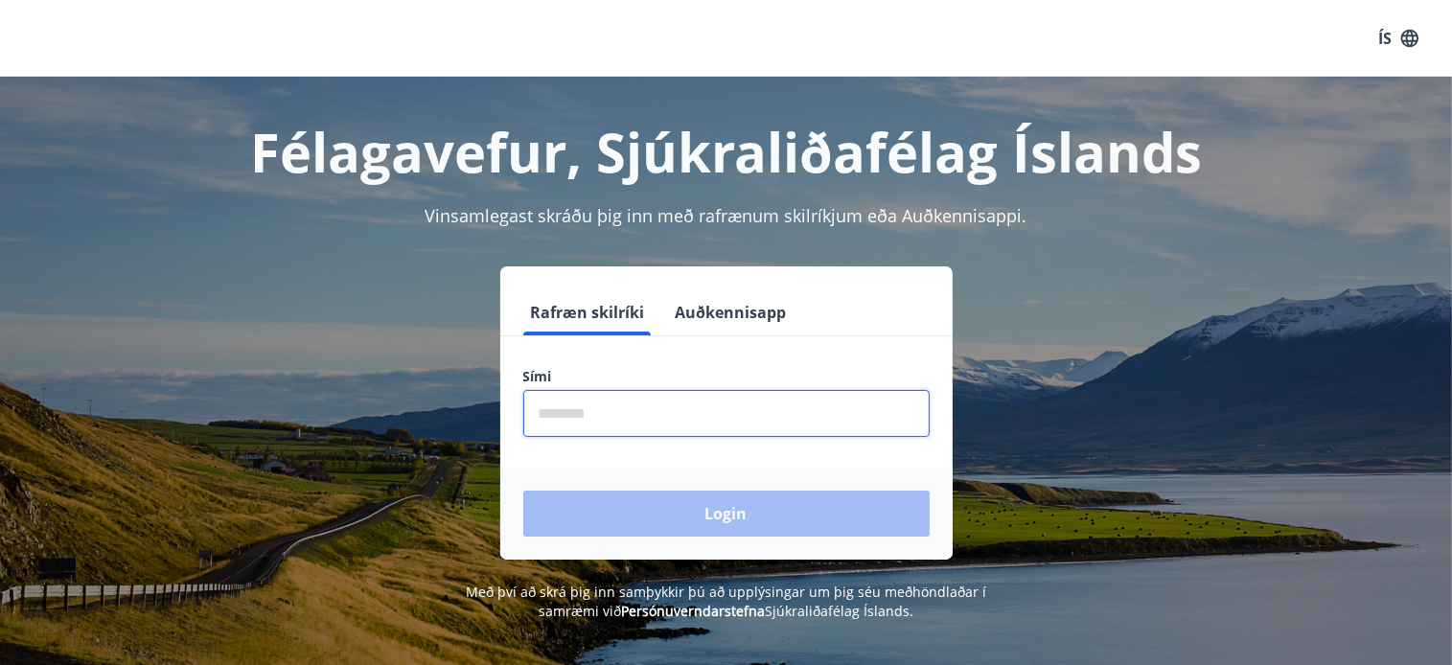
click at [623, 414] on input "phone" at bounding box center [726, 413] width 406 height 47
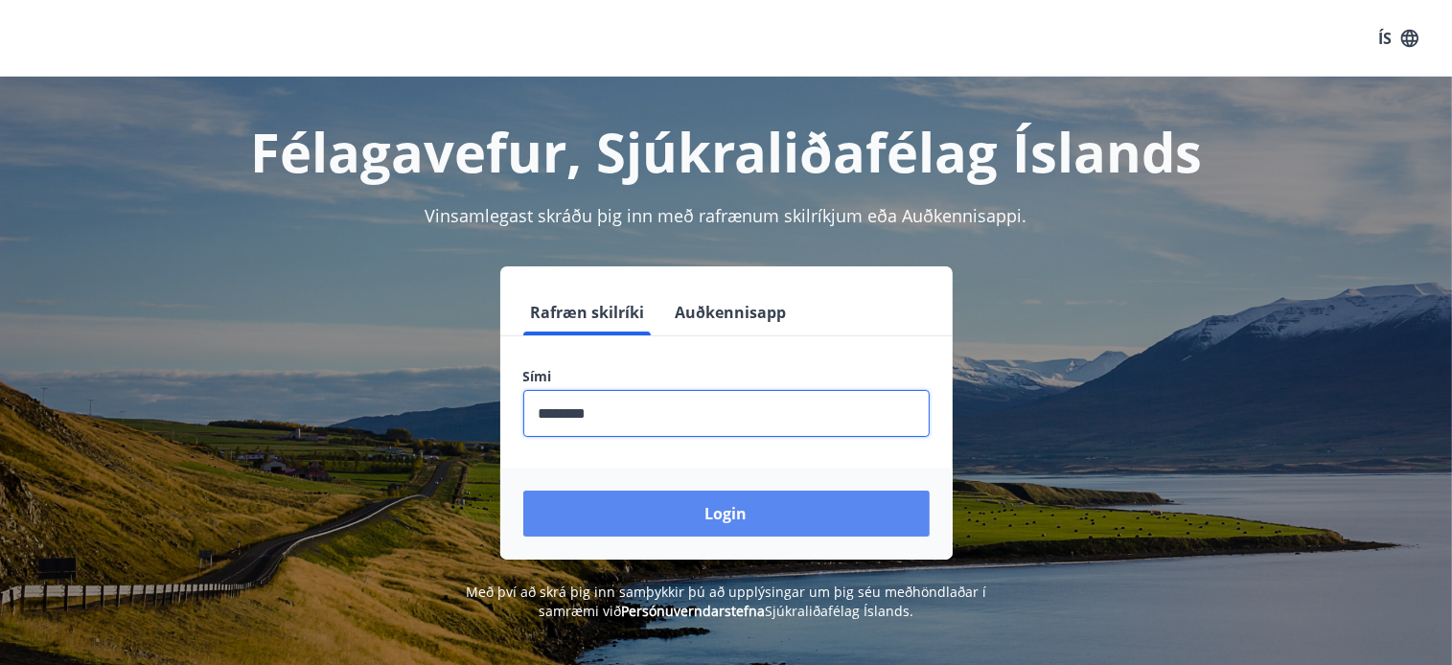
type input "********"
click at [729, 509] on button "Login" at bounding box center [726, 514] width 406 height 46
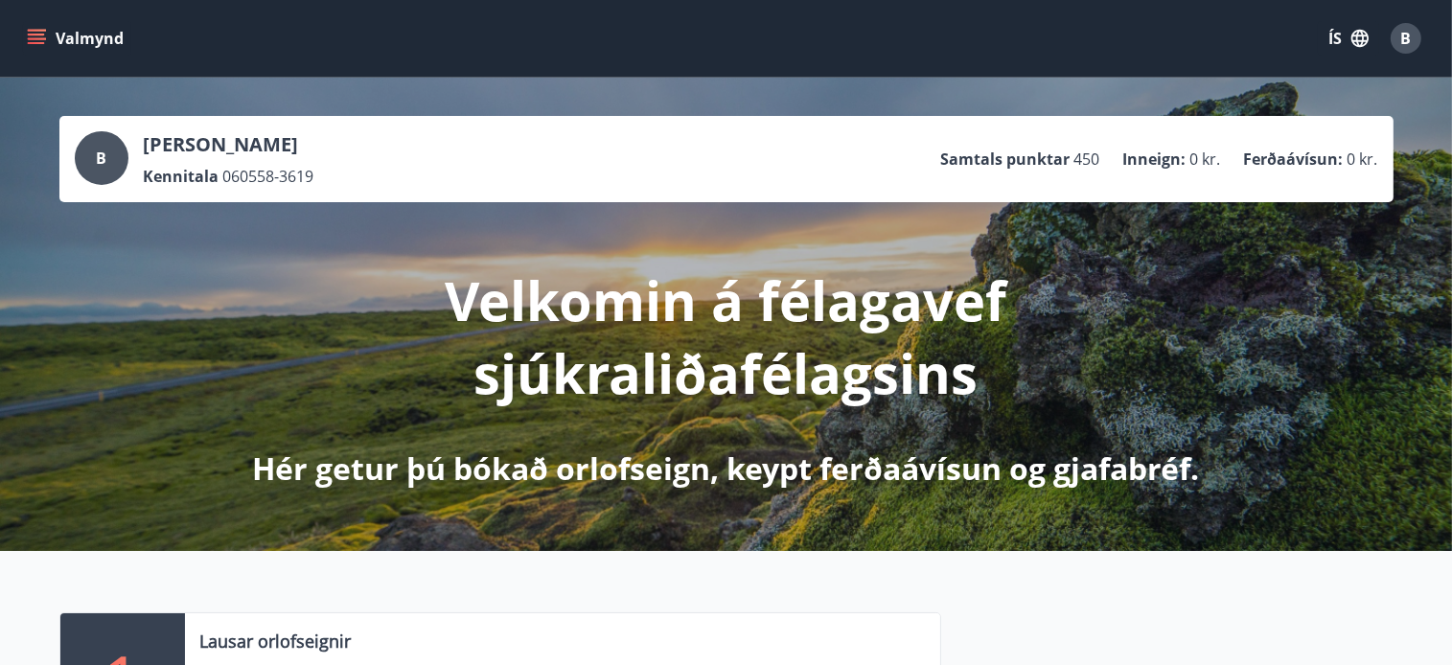
click at [40, 37] on icon "menu" at bounding box center [36, 38] width 19 height 19
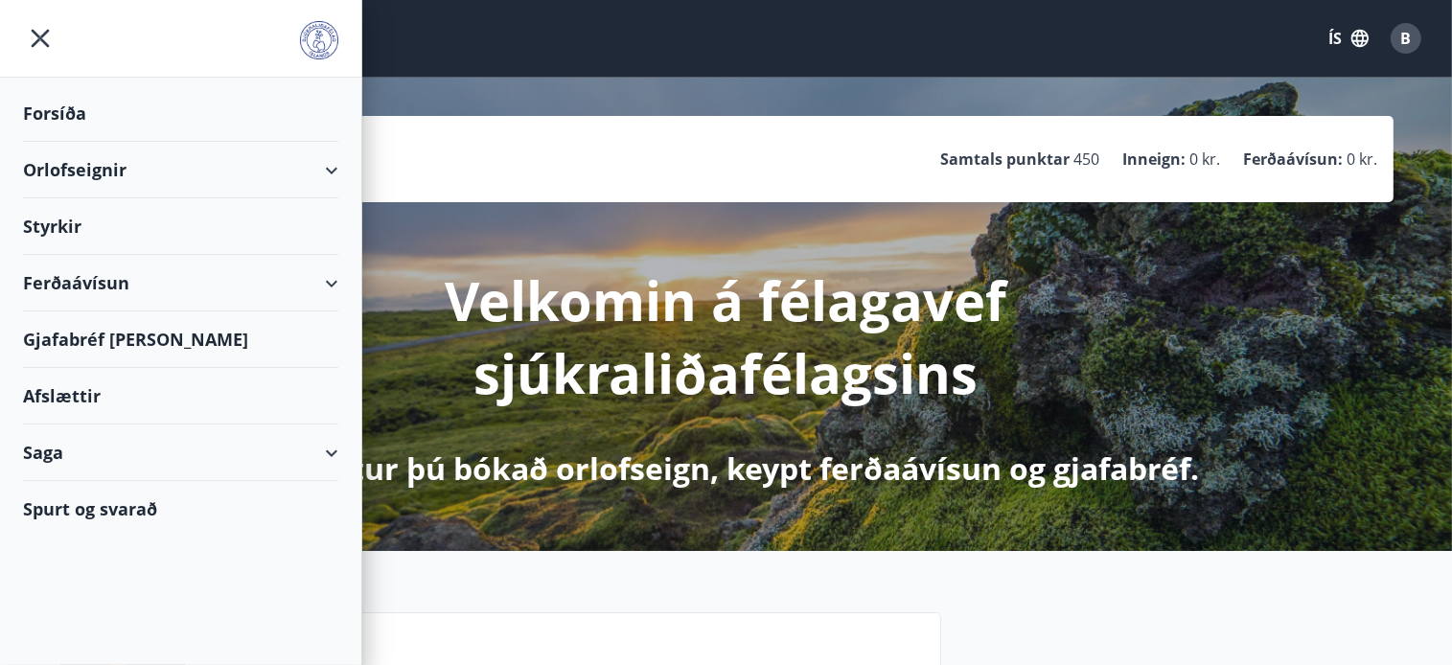
click at [101, 171] on div "Orlofseignir" at bounding box center [180, 170] width 315 height 57
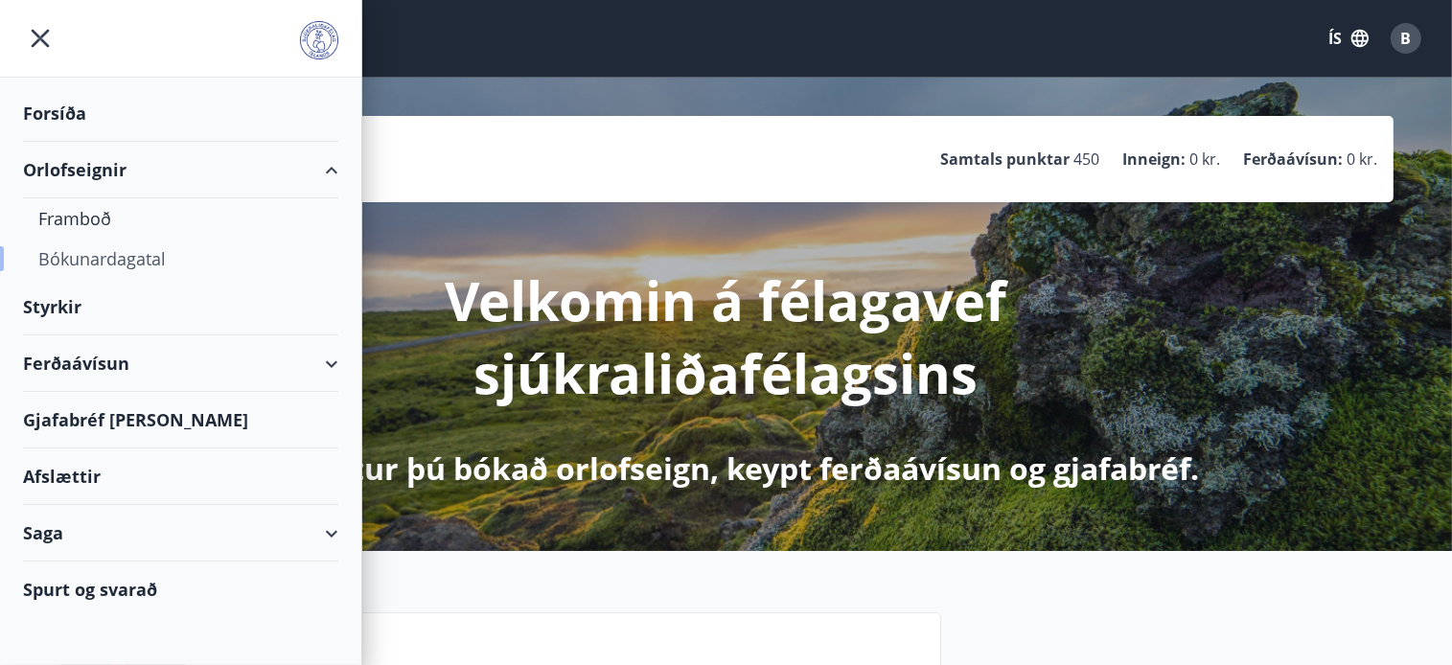
click at [98, 262] on div "Bókunardagatal" at bounding box center [180, 259] width 285 height 40
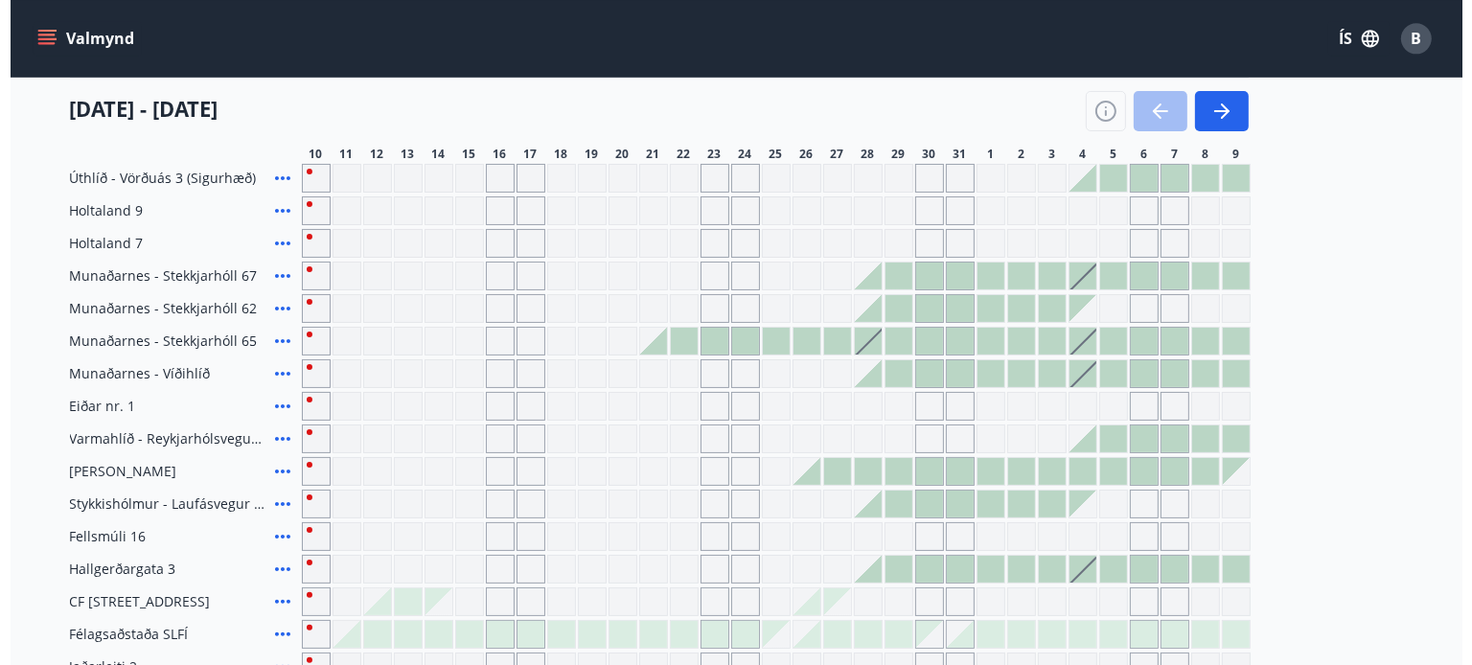
scroll to position [386, 0]
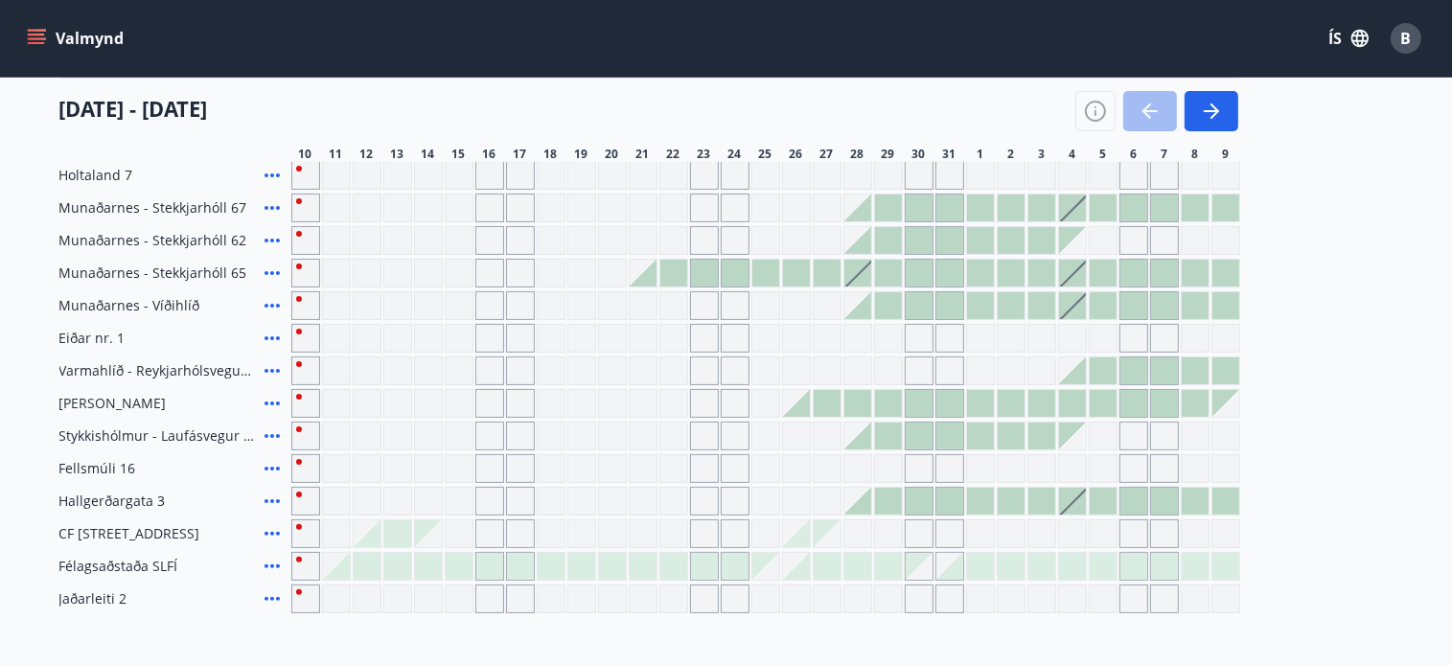
click at [1101, 366] on div at bounding box center [1103, 371] width 27 height 27
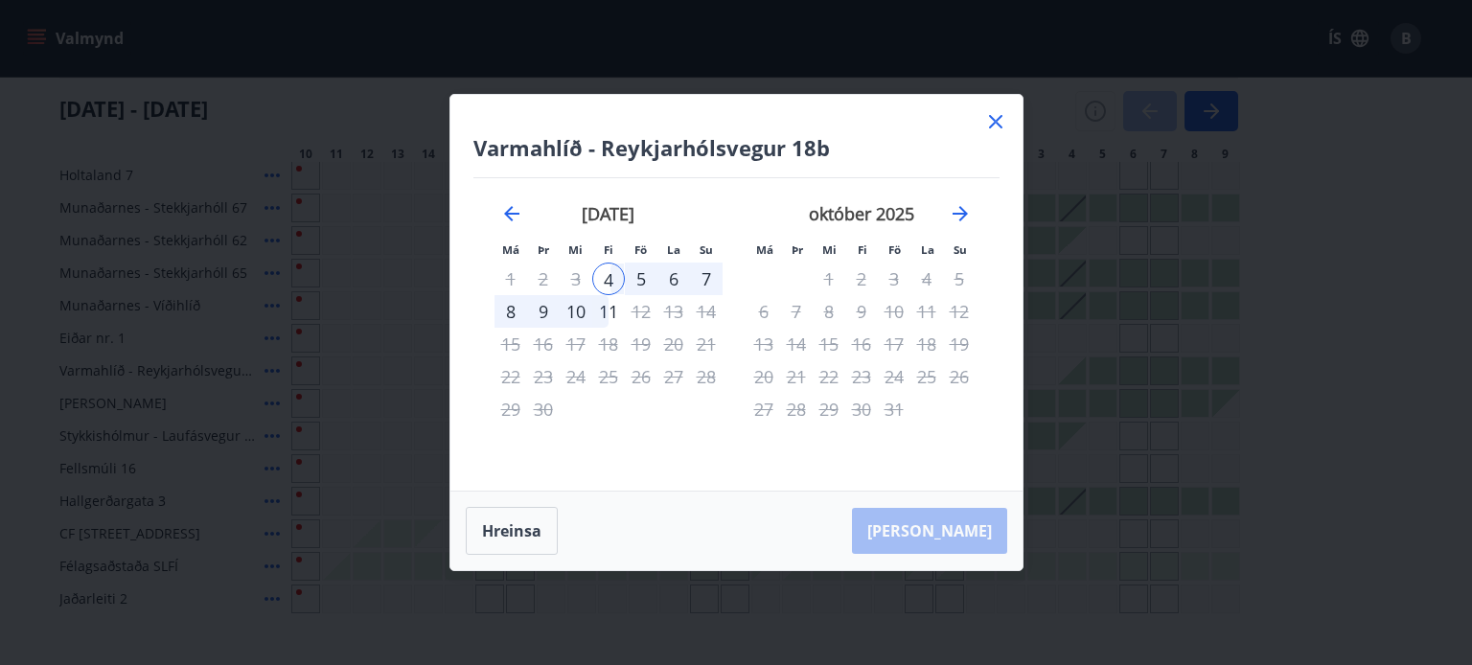
click at [638, 275] on div "5" at bounding box center [641, 279] width 33 height 33
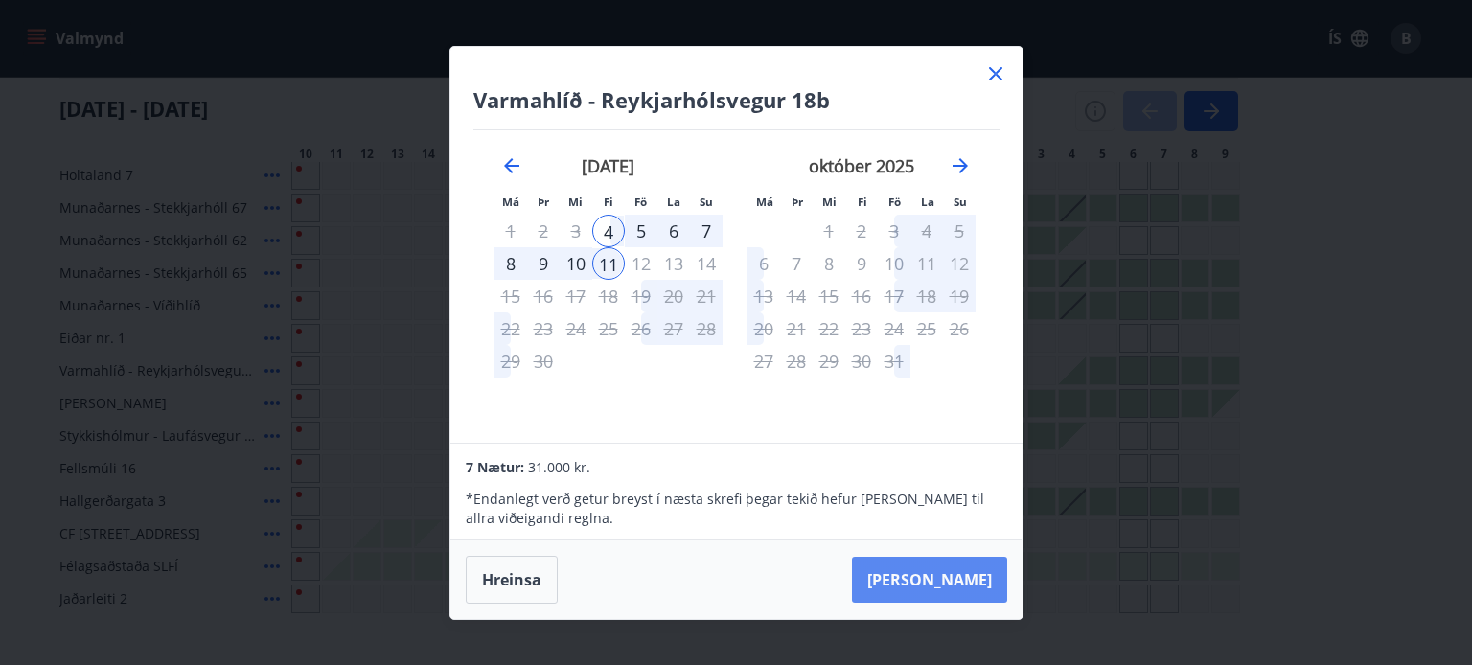
click at [956, 575] on button "Taka Frá" at bounding box center [929, 580] width 155 height 46
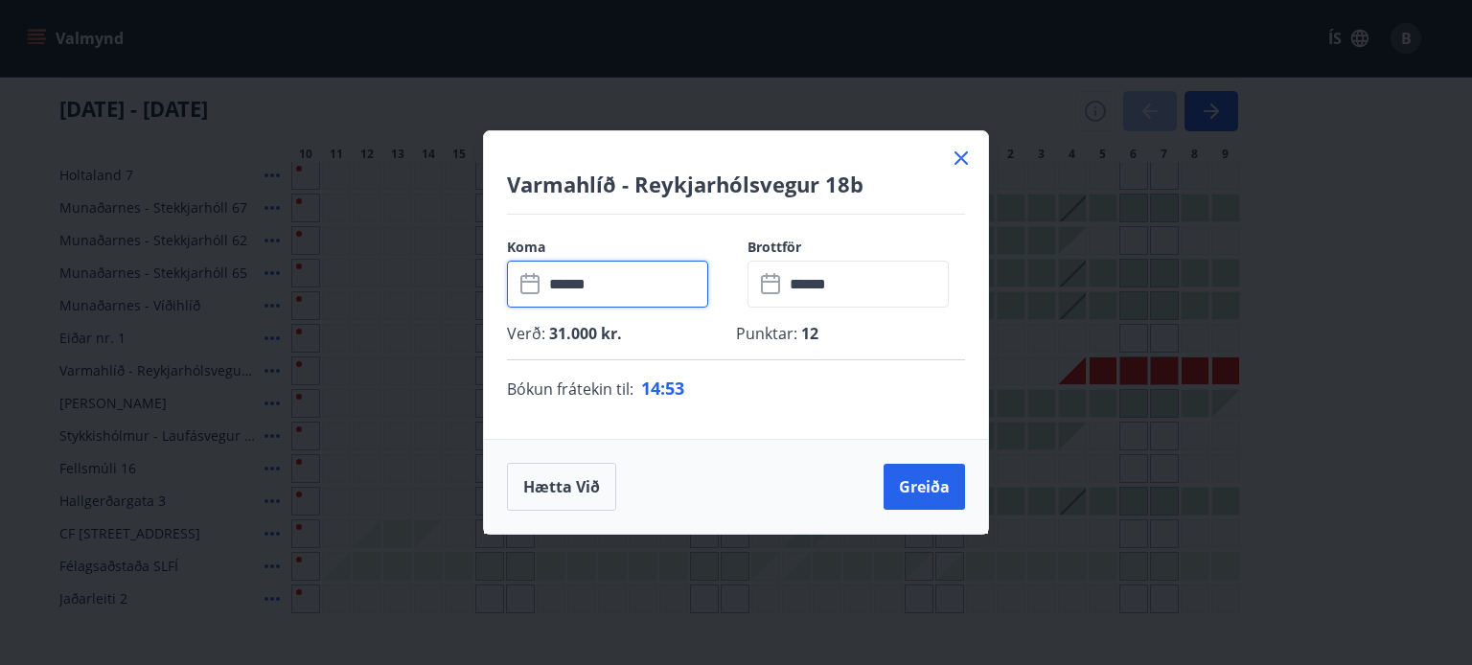
click at [600, 284] on input "******" at bounding box center [626, 284] width 165 height 47
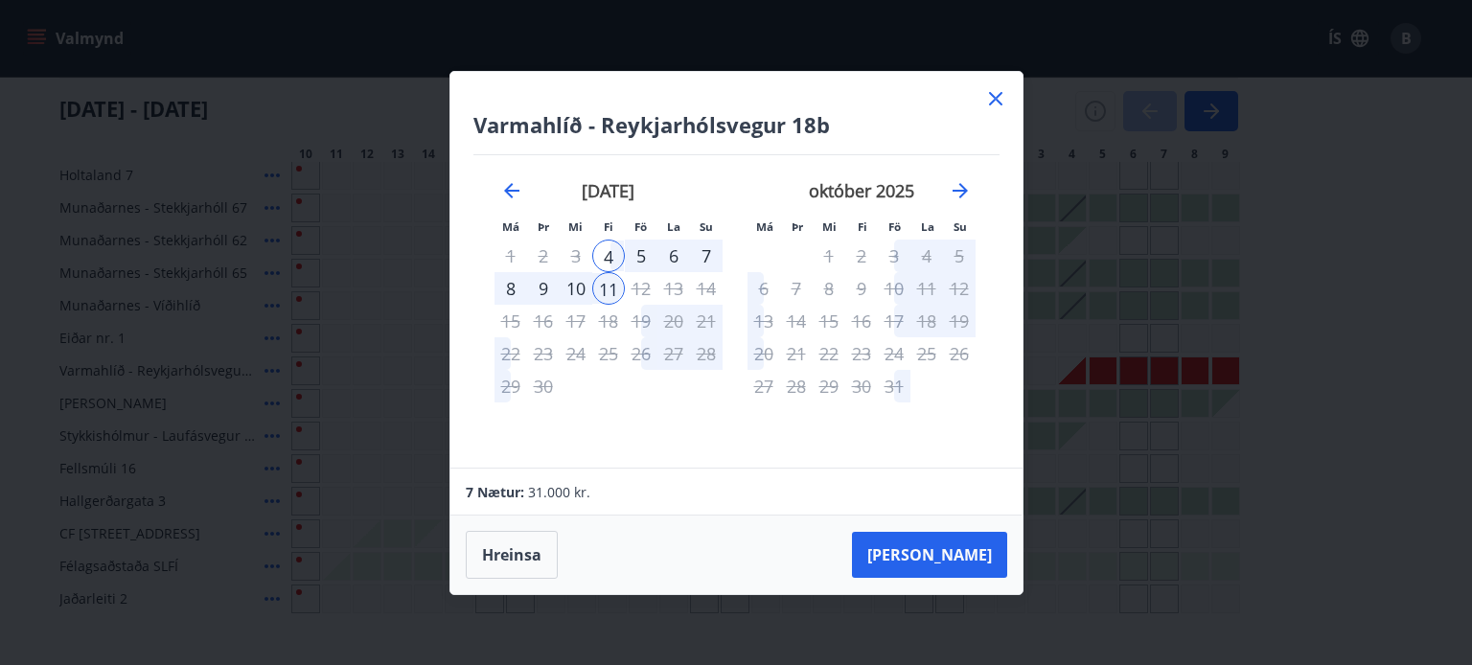
click at [642, 248] on div "5" at bounding box center [641, 256] width 33 height 33
click at [637, 248] on div "5" at bounding box center [641, 256] width 33 height 33
click at [997, 98] on icon at bounding box center [995, 98] width 13 height 13
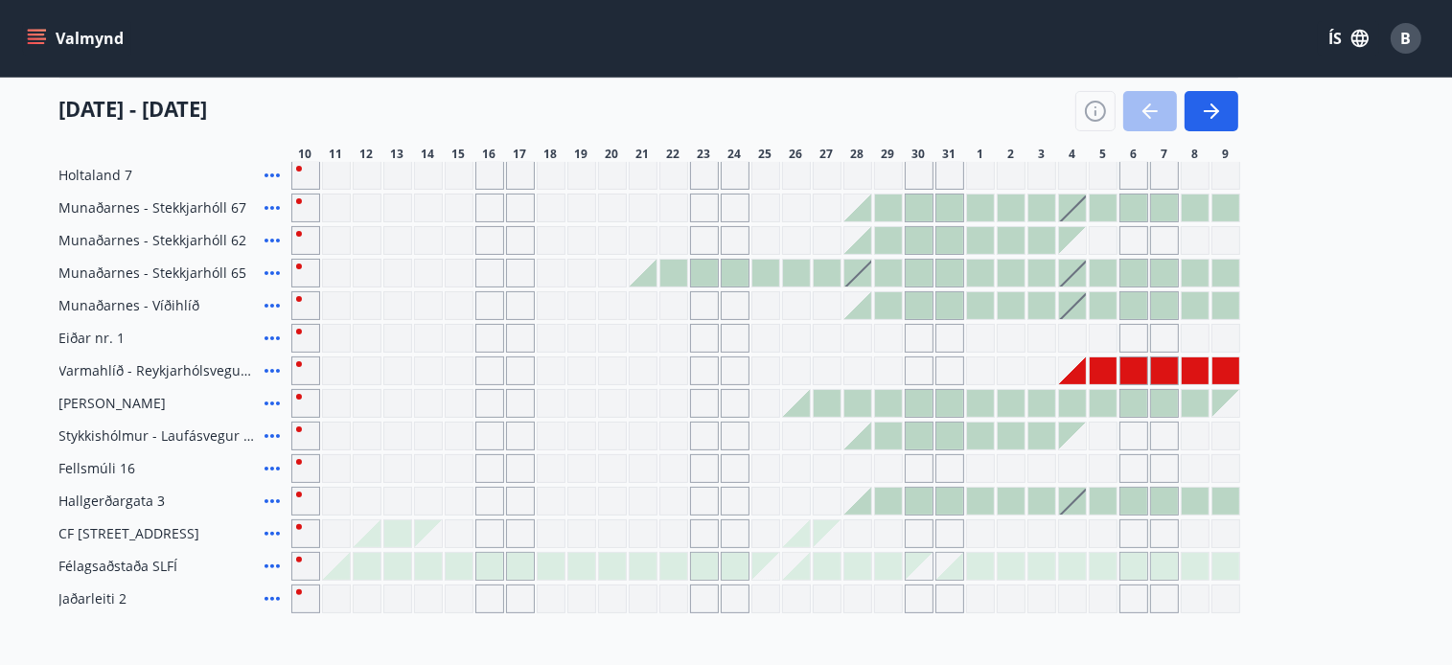
click at [1101, 369] on div at bounding box center [1103, 371] width 27 height 27
click at [1076, 361] on div at bounding box center [1072, 371] width 27 height 27
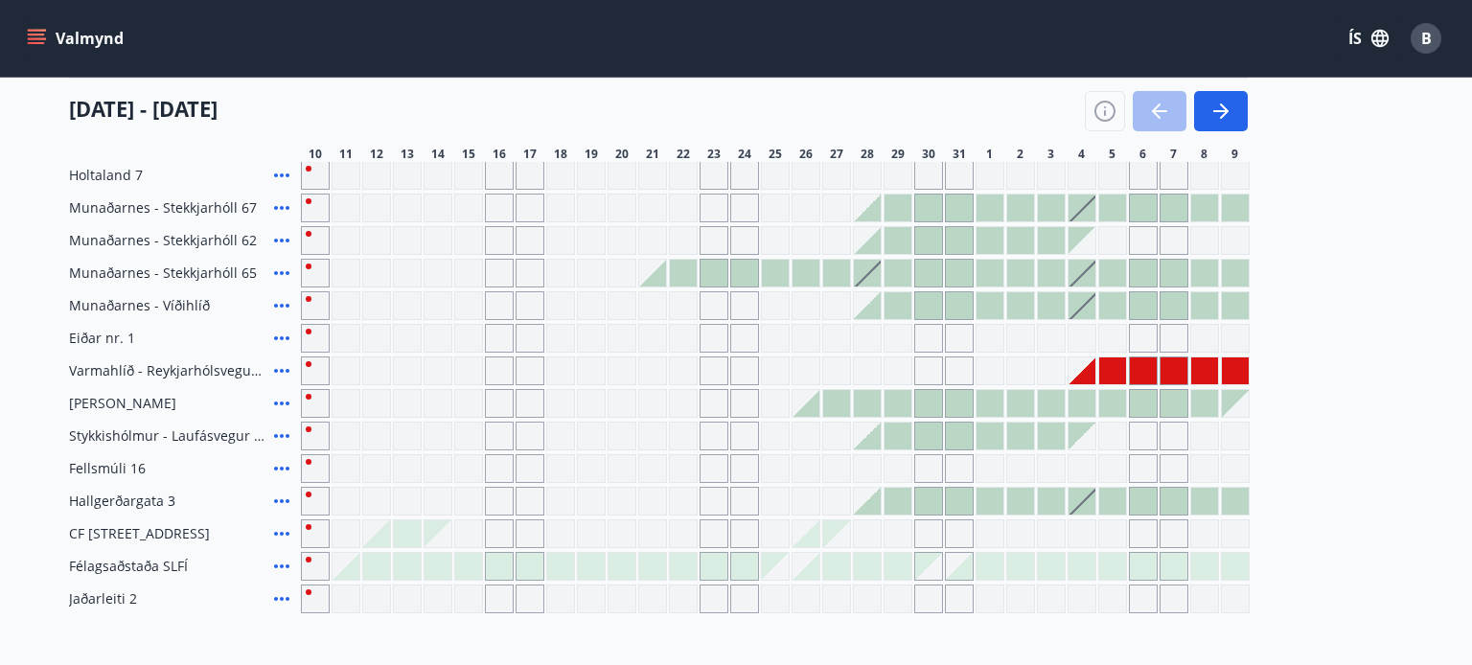
click at [1095, 362] on body "Valmynd ÍS B Bókunardagatal Svæði Allt Dagsetningar Veldu tímabil Svefnstæði +1…" at bounding box center [736, 231] width 1472 height 1235
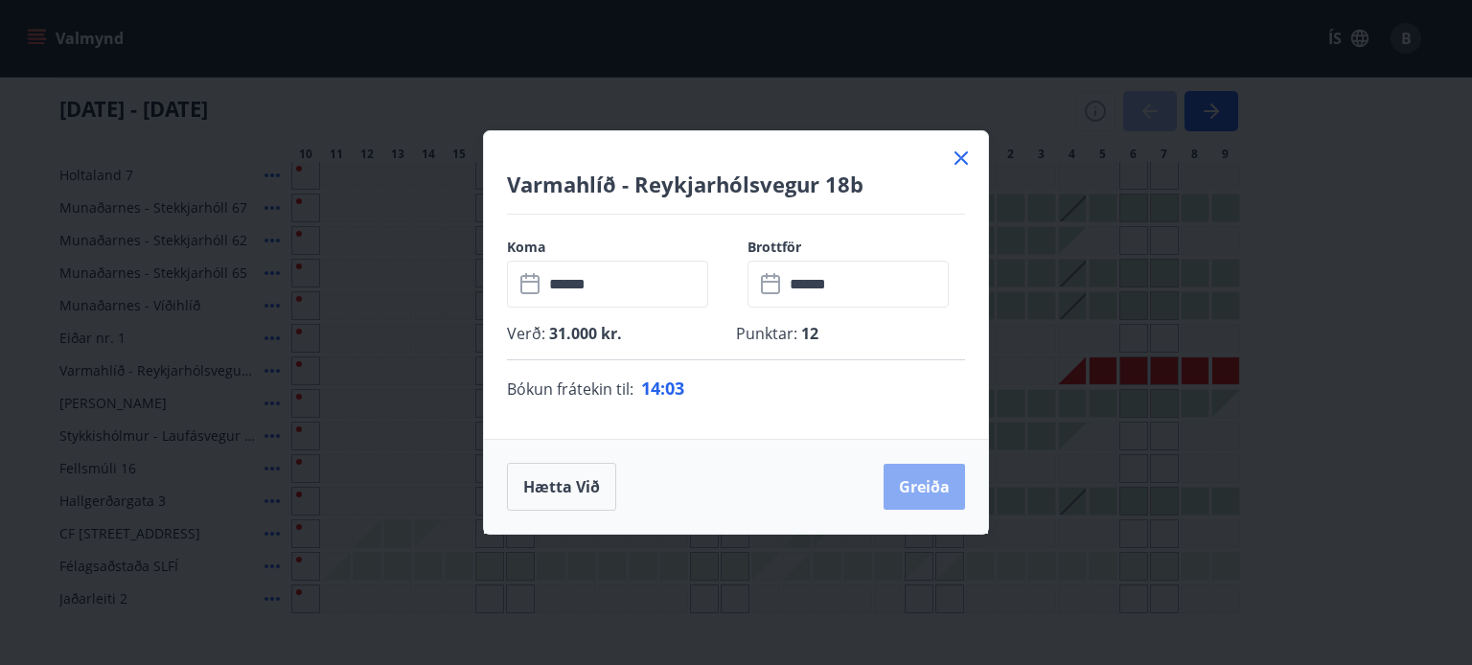
click at [922, 484] on button "Greiða" at bounding box center [924, 487] width 81 height 46
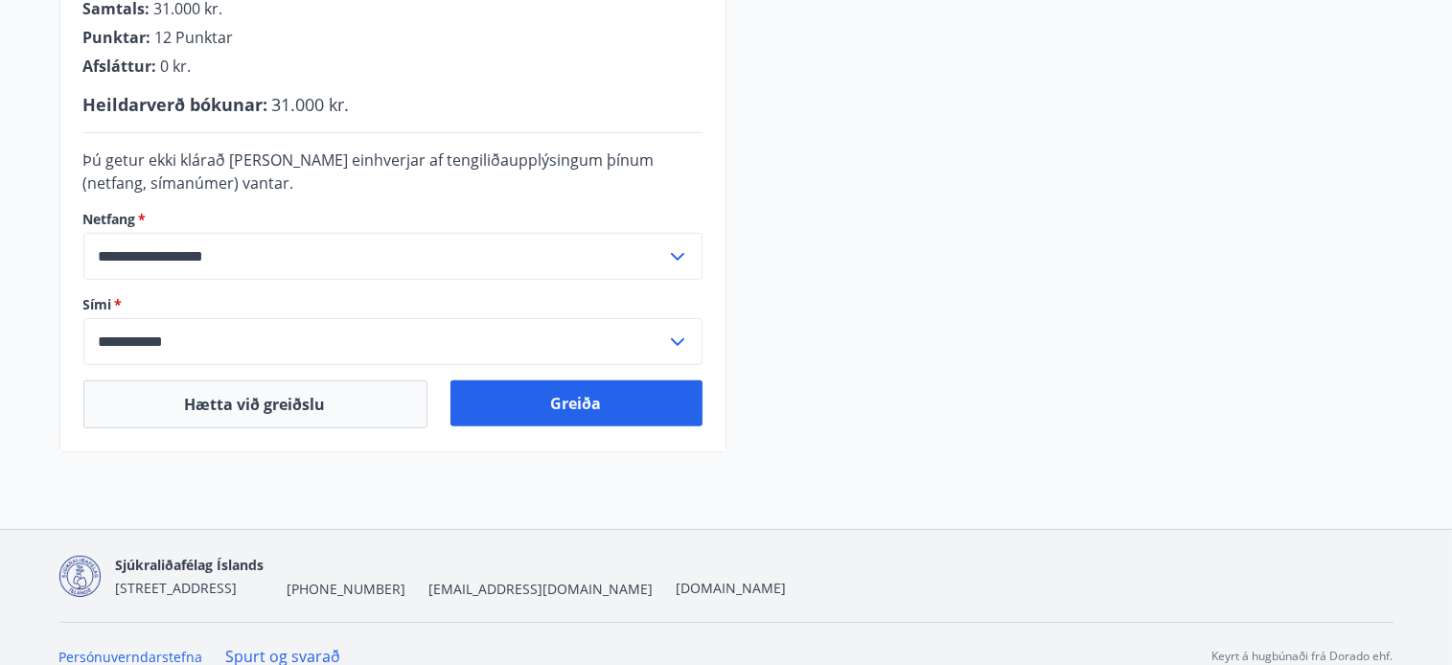
scroll to position [579, 0]
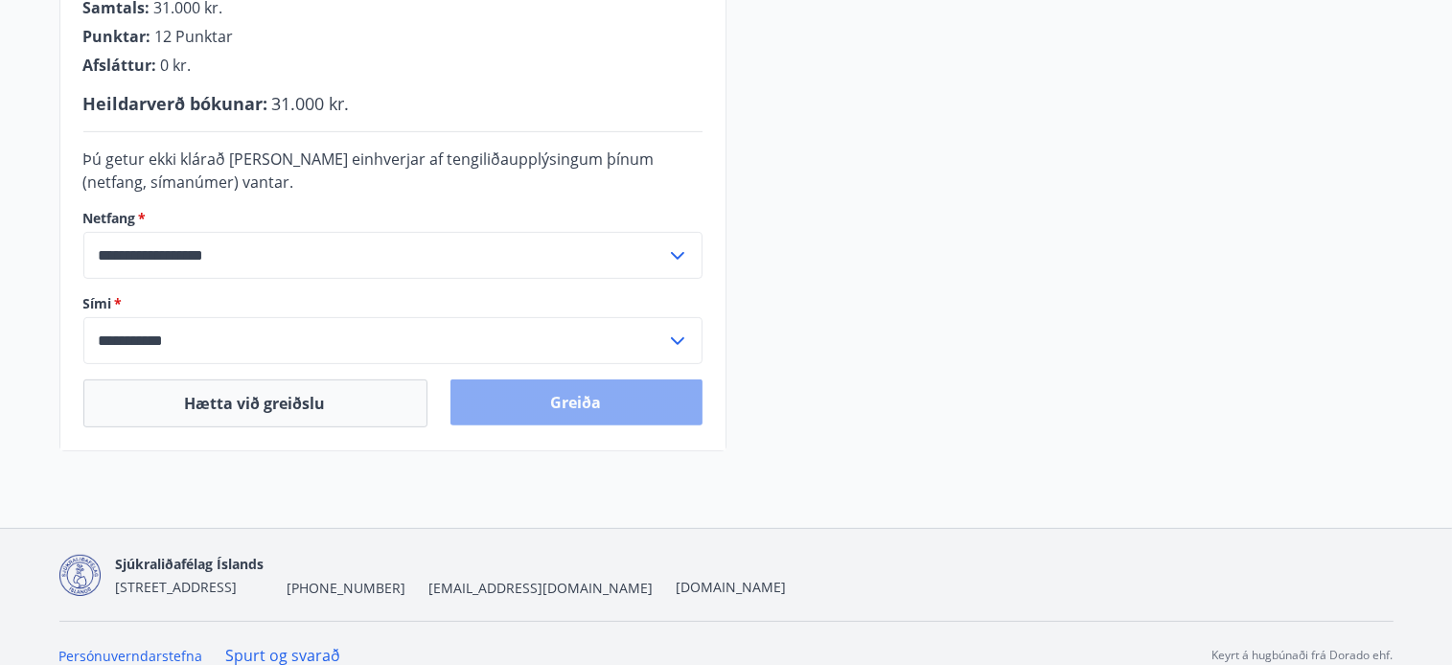
click at [568, 397] on button "Greiða" at bounding box center [577, 403] width 252 height 46
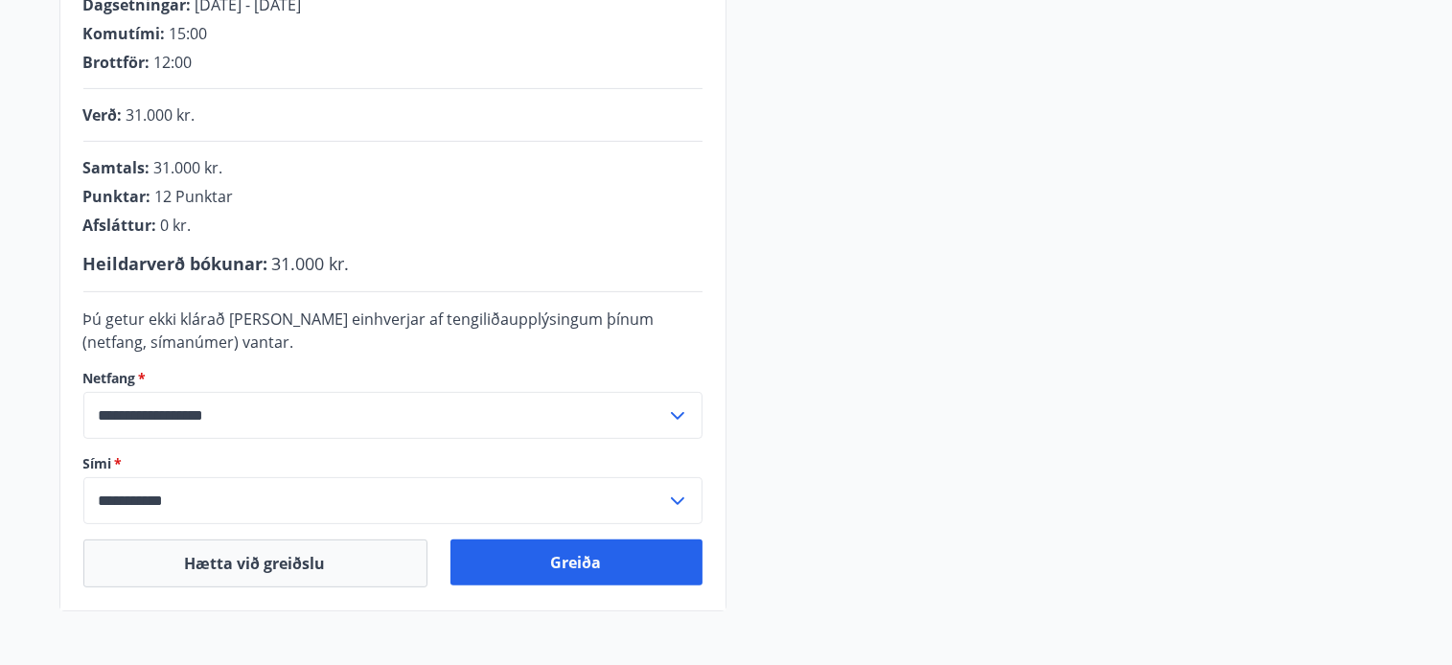
scroll to position [483, 0]
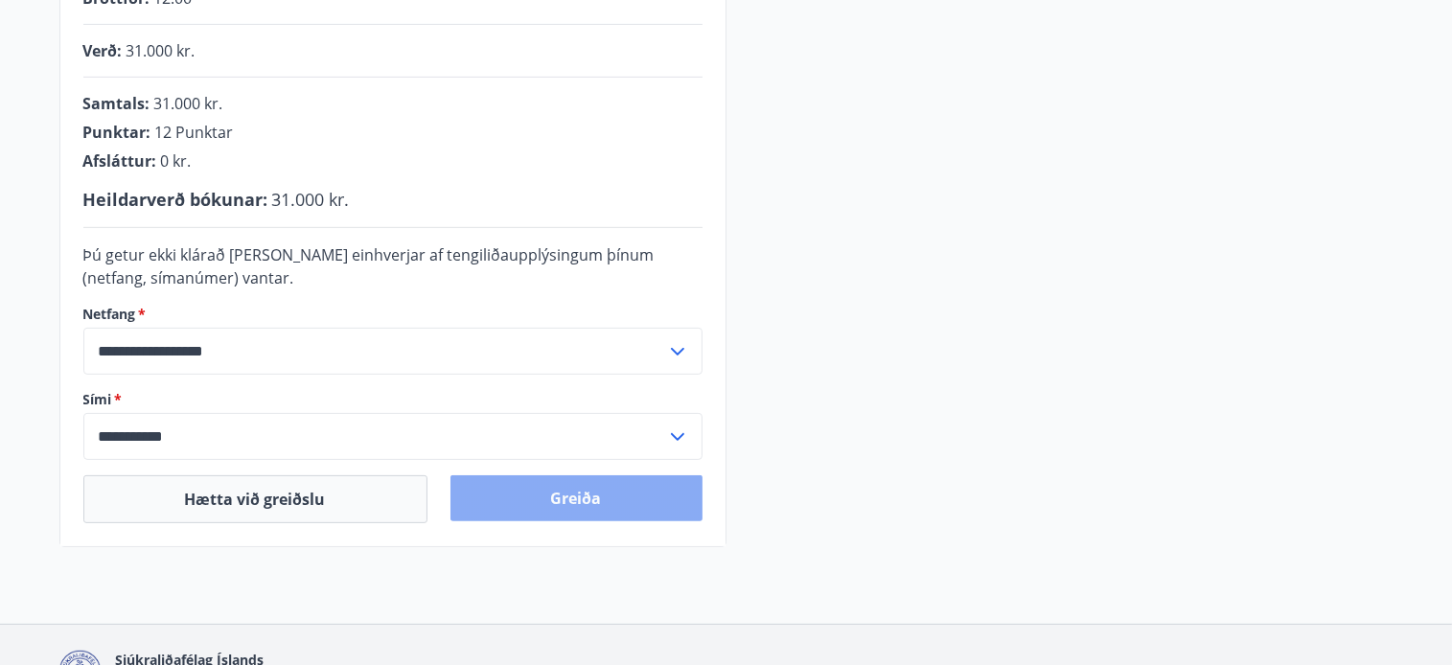
click at [573, 493] on button "Greiða" at bounding box center [577, 498] width 252 height 46
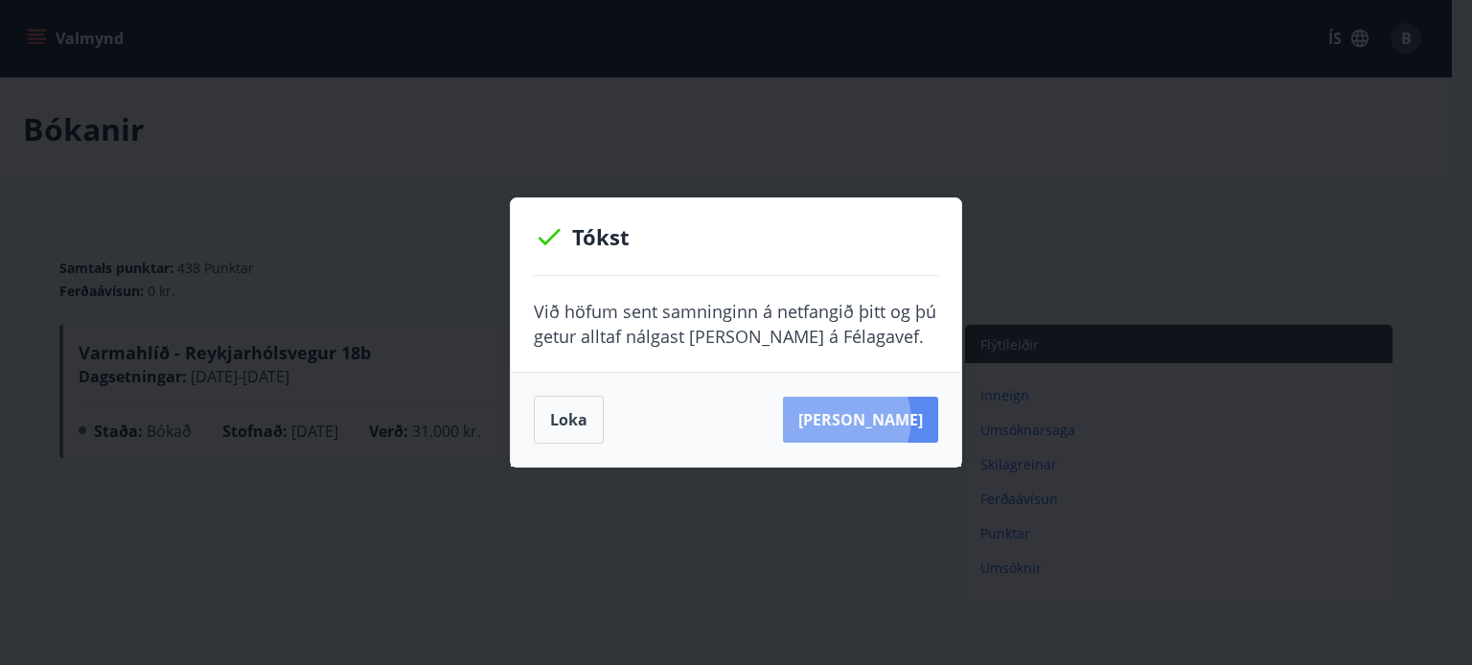
click at [874, 420] on button "[PERSON_NAME]" at bounding box center [860, 420] width 155 height 46
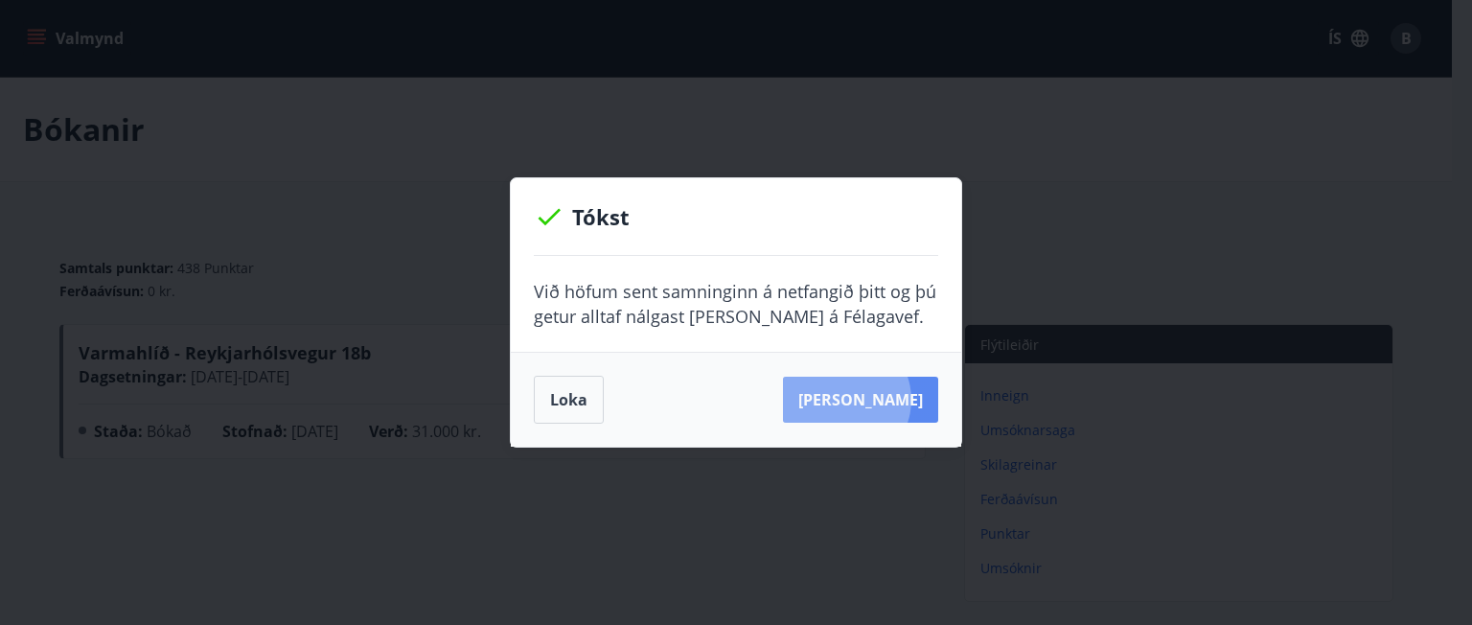
click at [872, 400] on button "[PERSON_NAME]" at bounding box center [860, 400] width 155 height 46
click at [863, 397] on button "[PERSON_NAME]" at bounding box center [860, 400] width 155 height 46
click at [859, 392] on button "[PERSON_NAME]" at bounding box center [860, 400] width 155 height 46
click at [762, 128] on div "Tókst Við höfum sent samninginn á netfangið þitt og þú getur alltaf nálgast [PE…" at bounding box center [736, 312] width 1472 height 625
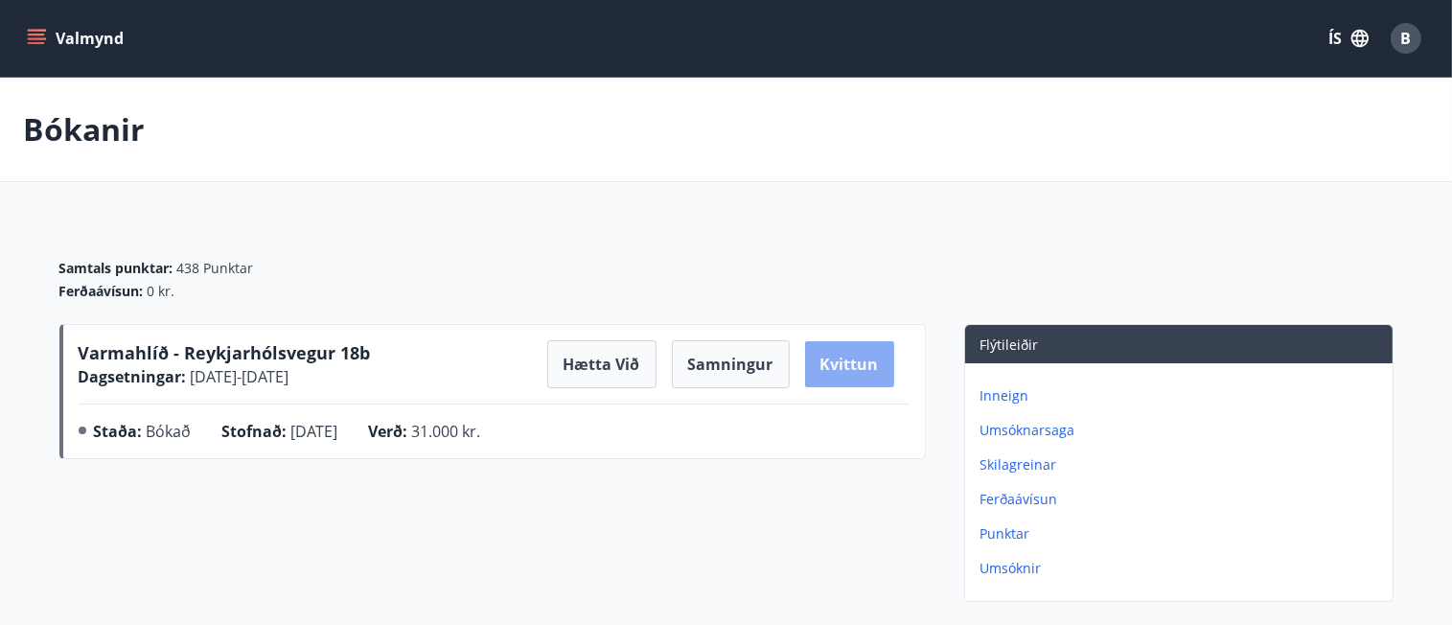
click at [844, 360] on button "Kvittun" at bounding box center [849, 364] width 89 height 46
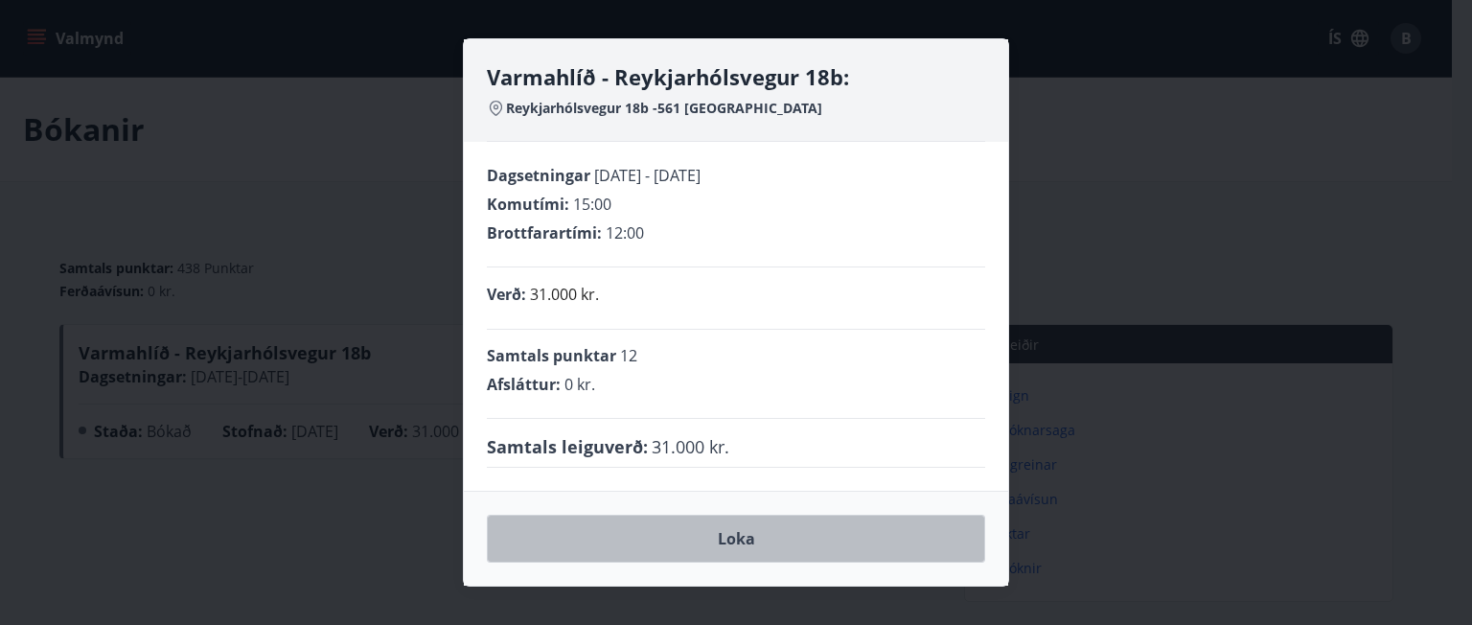
click at [736, 537] on button "Loka" at bounding box center [736, 539] width 498 height 48
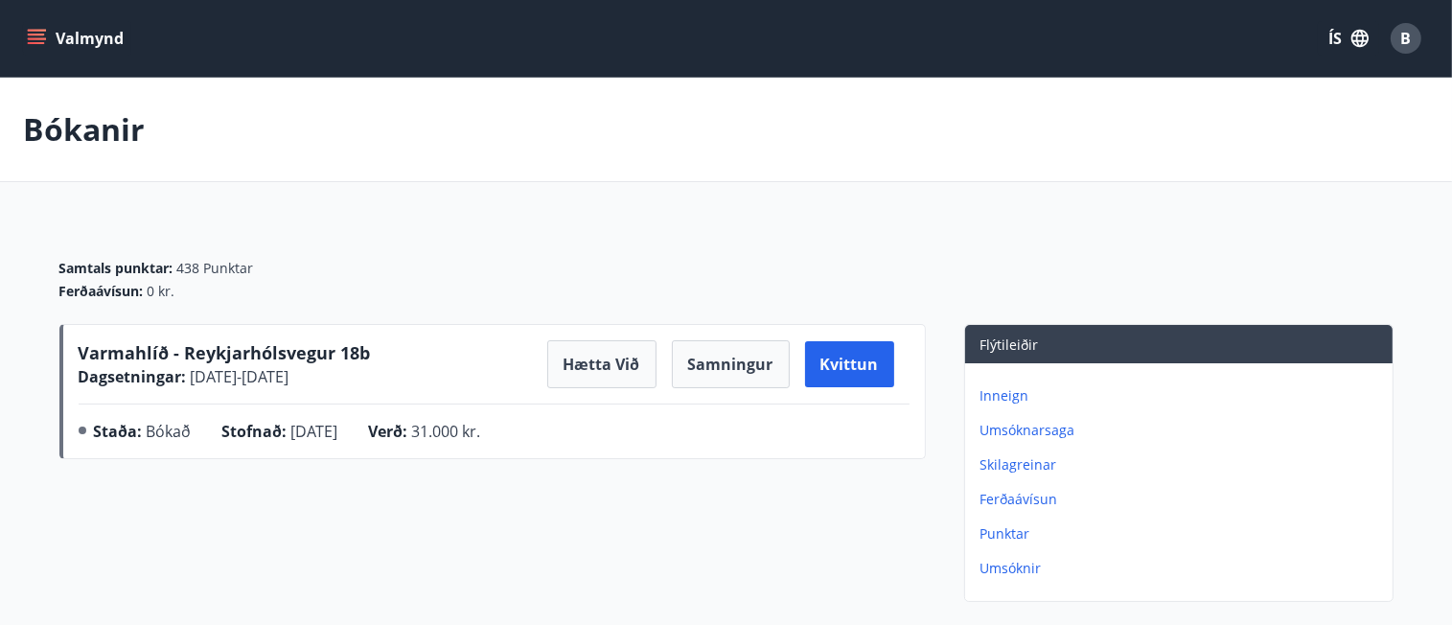
click at [1402, 33] on span "B" at bounding box center [1407, 38] width 11 height 21
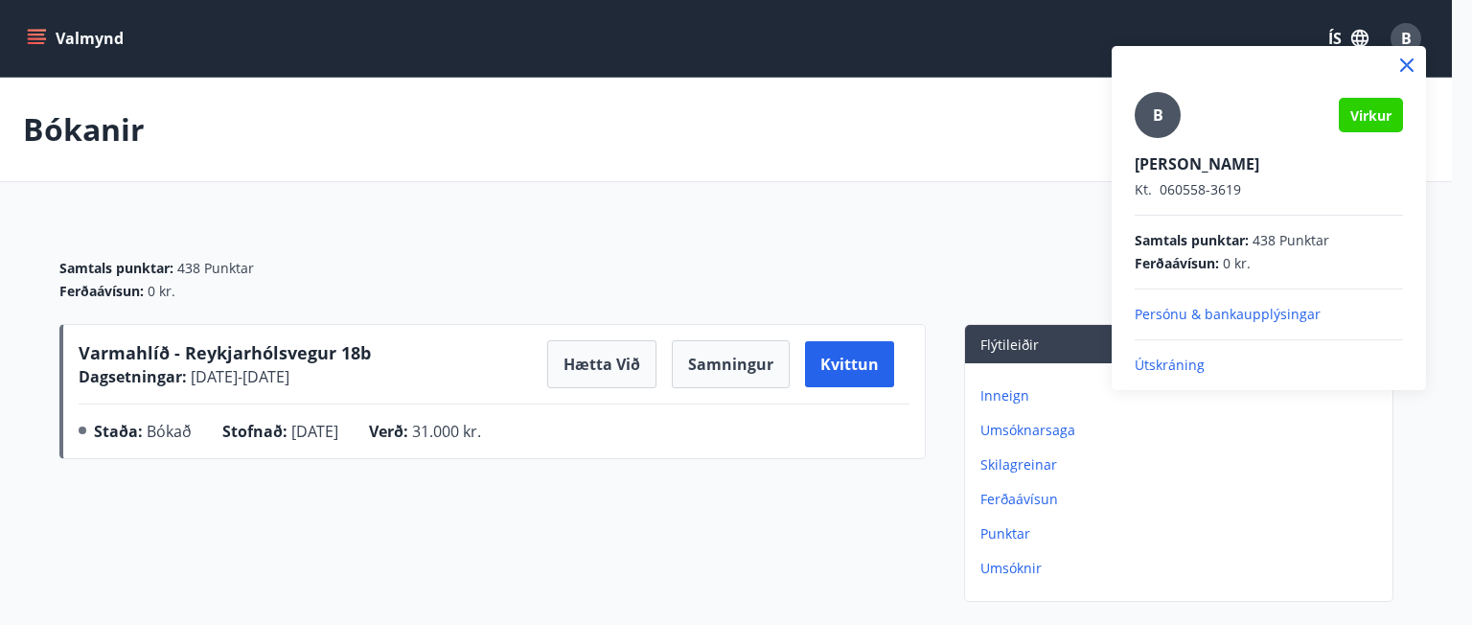
click at [1170, 367] on p "Útskráning" at bounding box center [1269, 365] width 268 height 19
